Goal: Complete application form

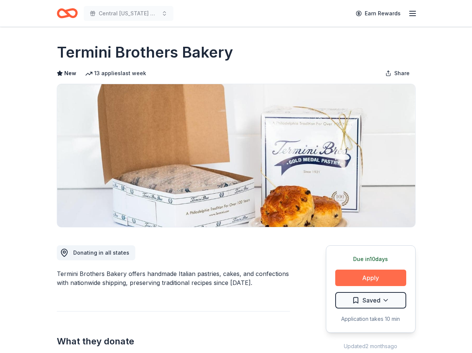
click at [361, 277] on button "Apply" at bounding box center [370, 277] width 71 height 16
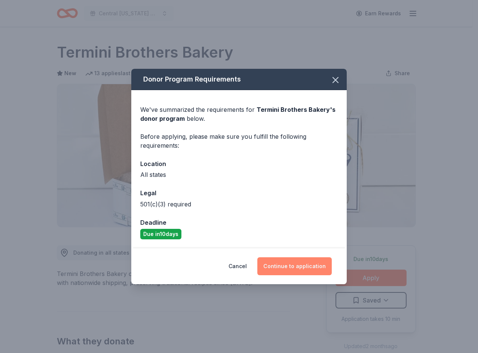
click at [294, 265] on button "Continue to application" at bounding box center [294, 266] width 74 height 18
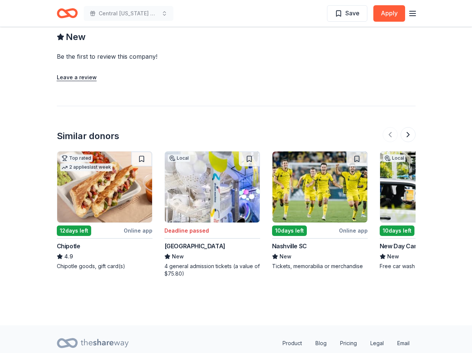
scroll to position [668, 0]
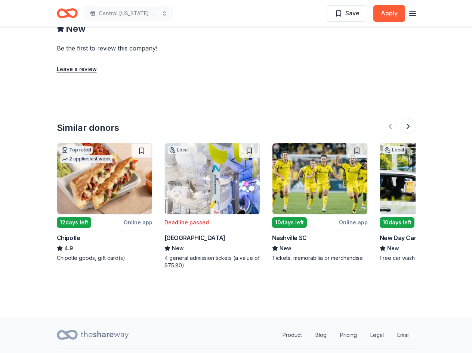
click at [64, 233] on div "Chipotle" at bounding box center [69, 237] width 24 height 9
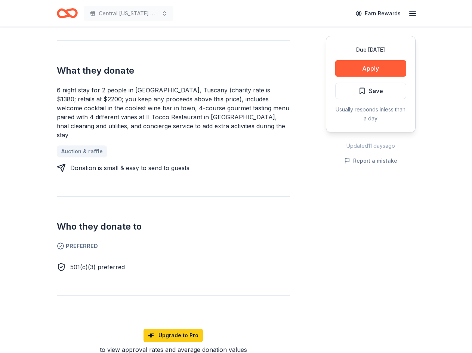
scroll to position [182, 0]
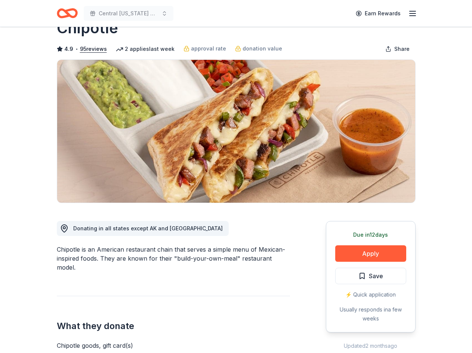
scroll to position [75, 0]
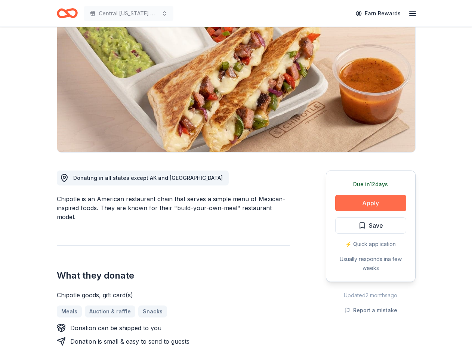
click at [377, 200] on button "Apply" at bounding box center [370, 203] width 71 height 16
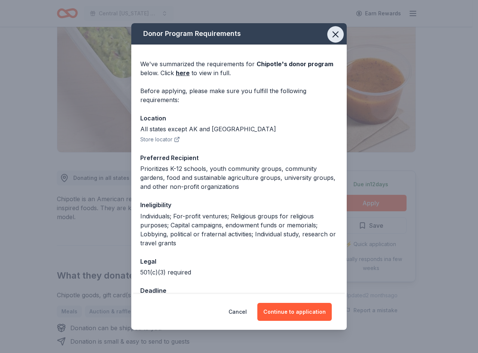
click at [333, 34] on icon "button" at bounding box center [335, 34] width 5 height 5
